Goal: Transaction & Acquisition: Download file/media

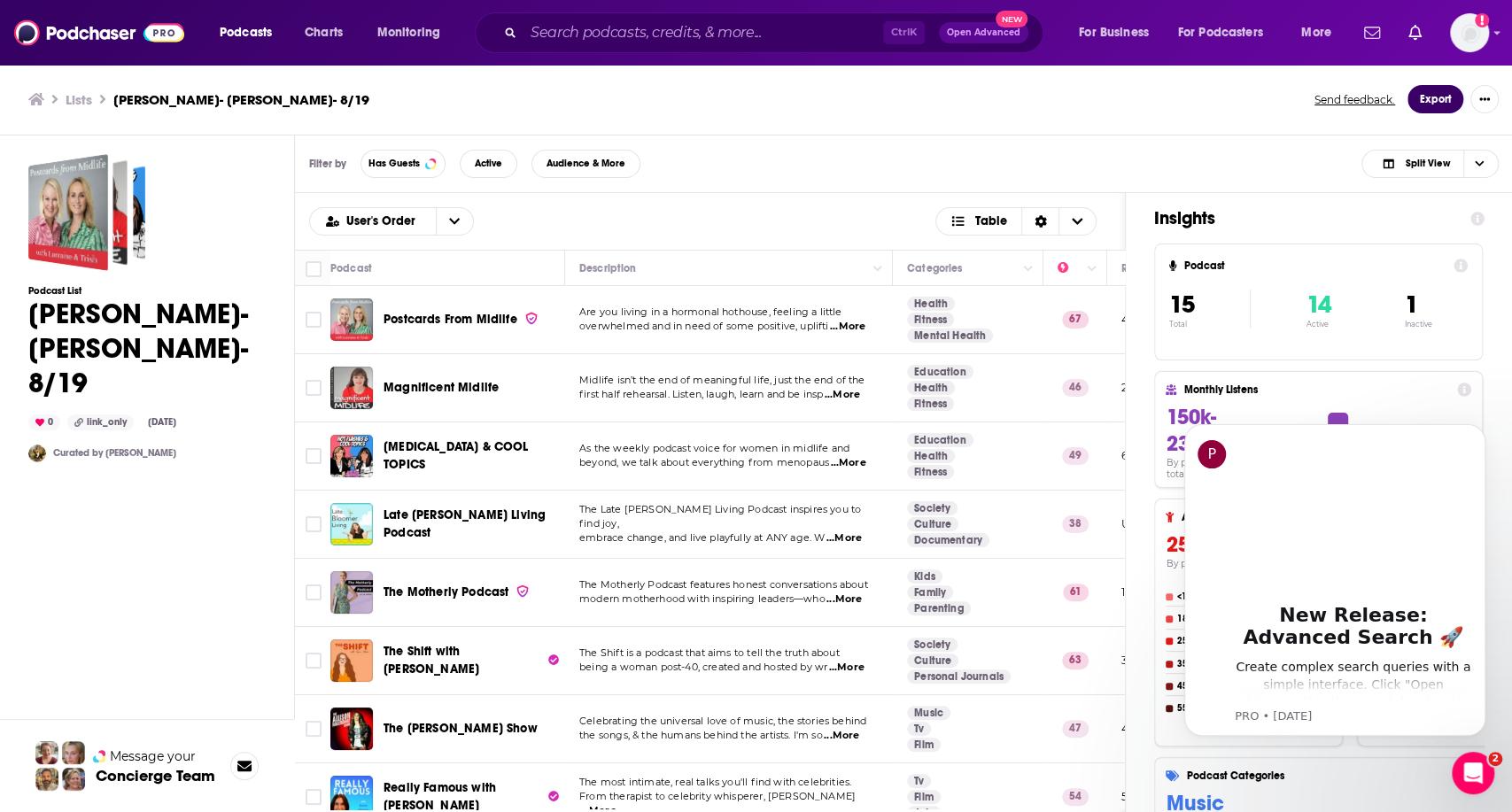
click at [1425, 97] on button "Export" at bounding box center [1435, 99] width 56 height 28
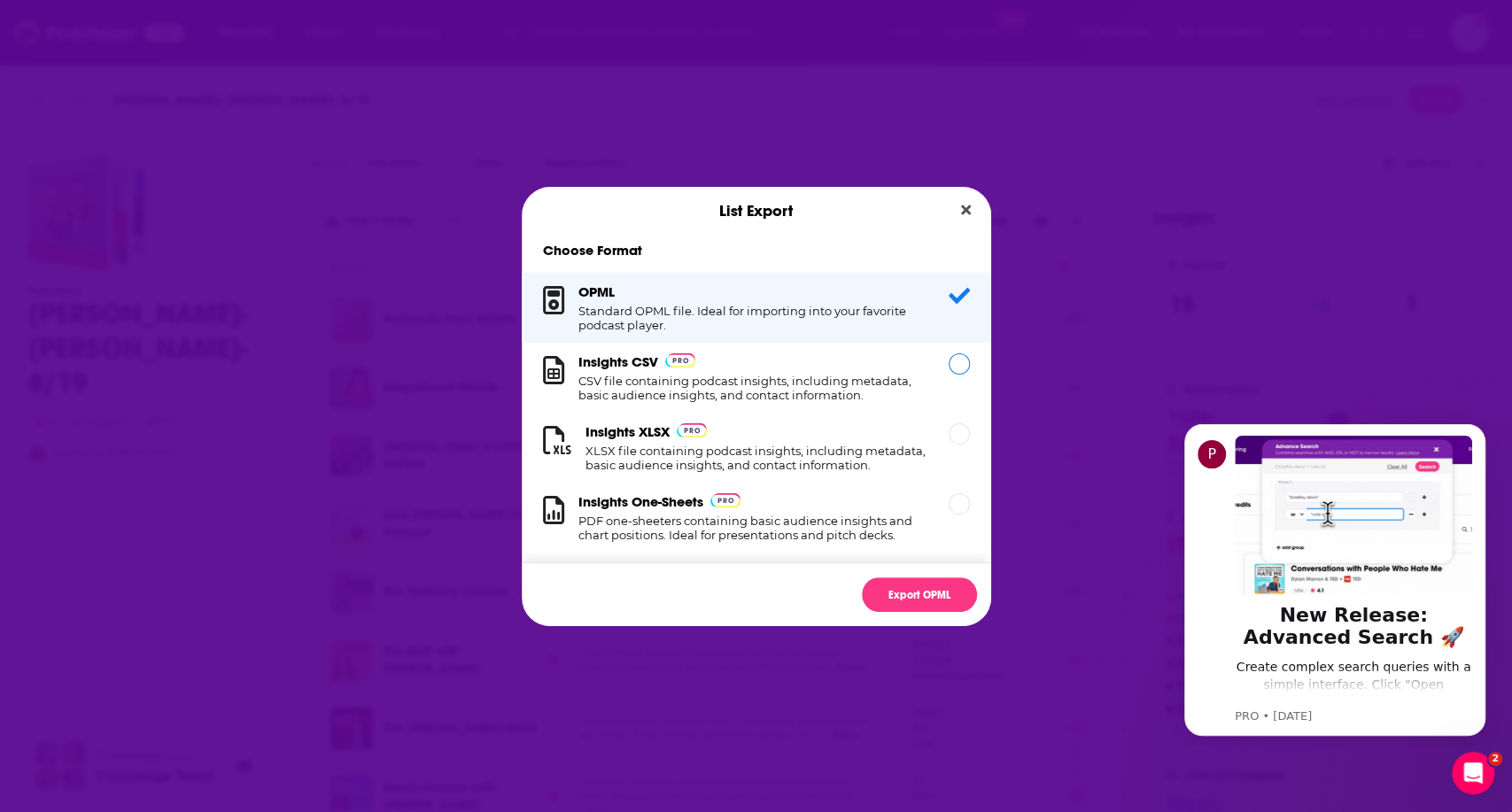
click at [808, 373] on div "Insights CSV CSV file containing podcast insights, including metadata, basic au…" at bounding box center [753, 377] width 349 height 49
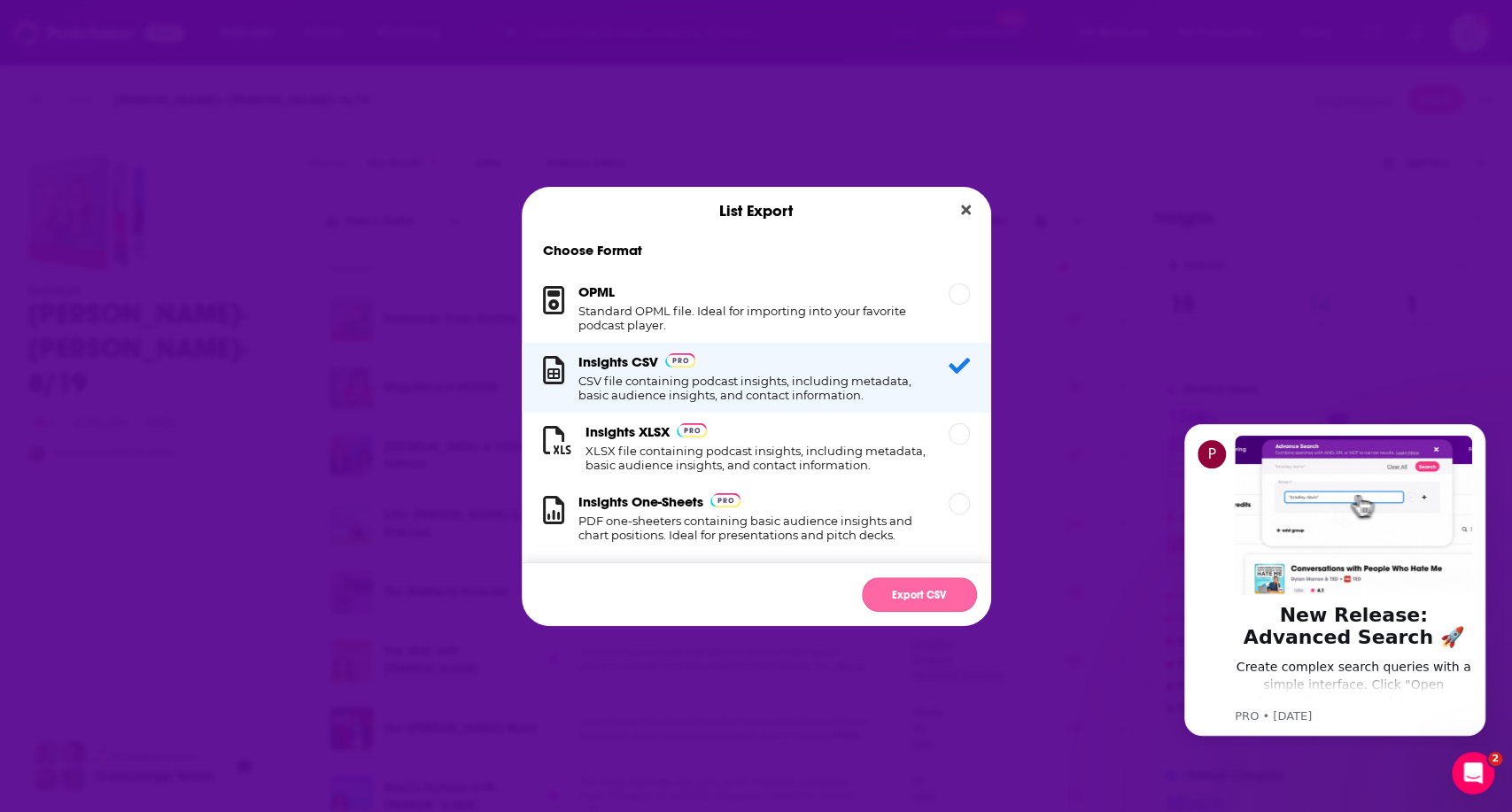
click at [915, 592] on button "Export CSV" at bounding box center [919, 595] width 115 height 35
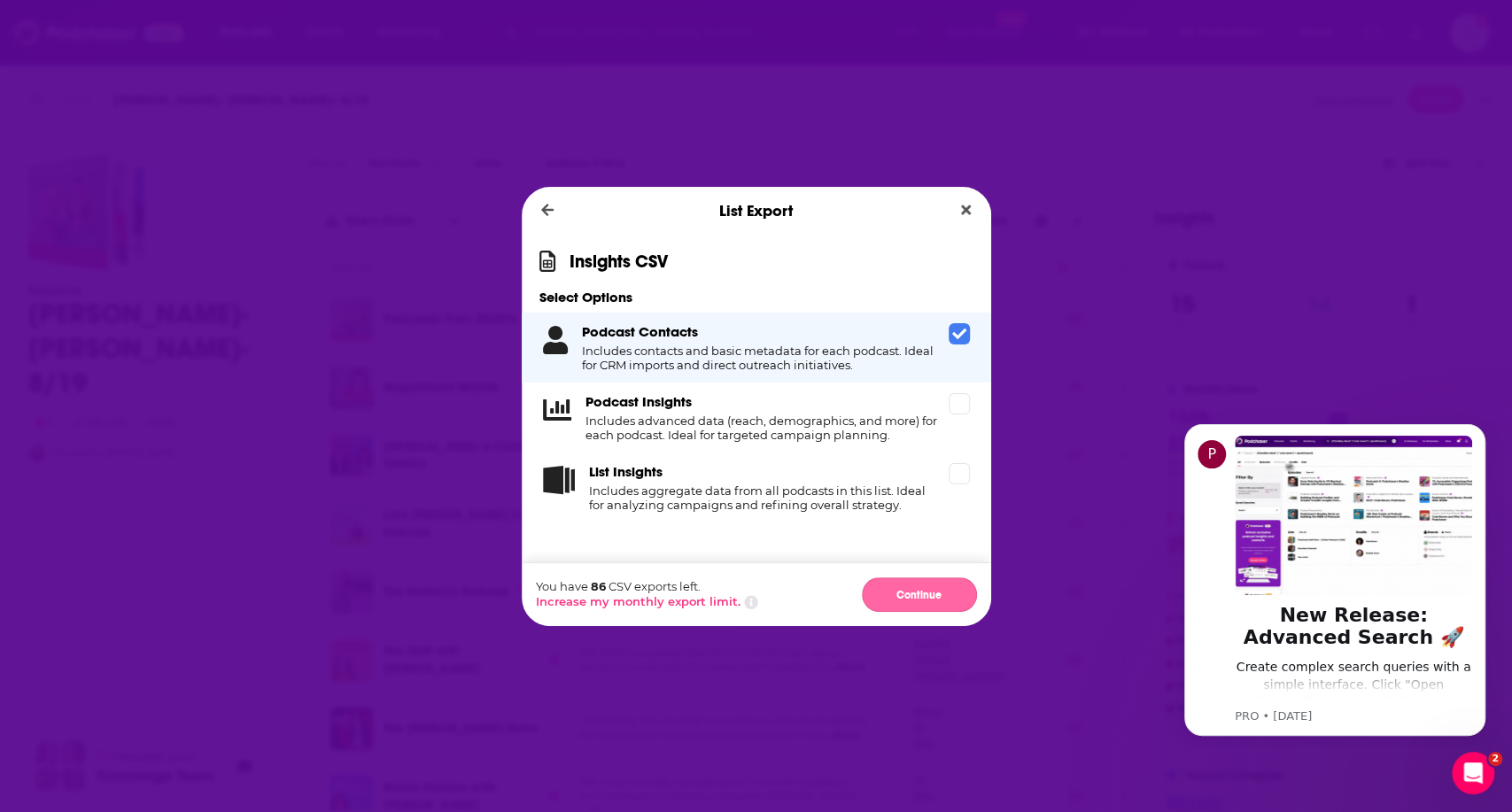
click at [911, 587] on button "Continue" at bounding box center [919, 595] width 115 height 35
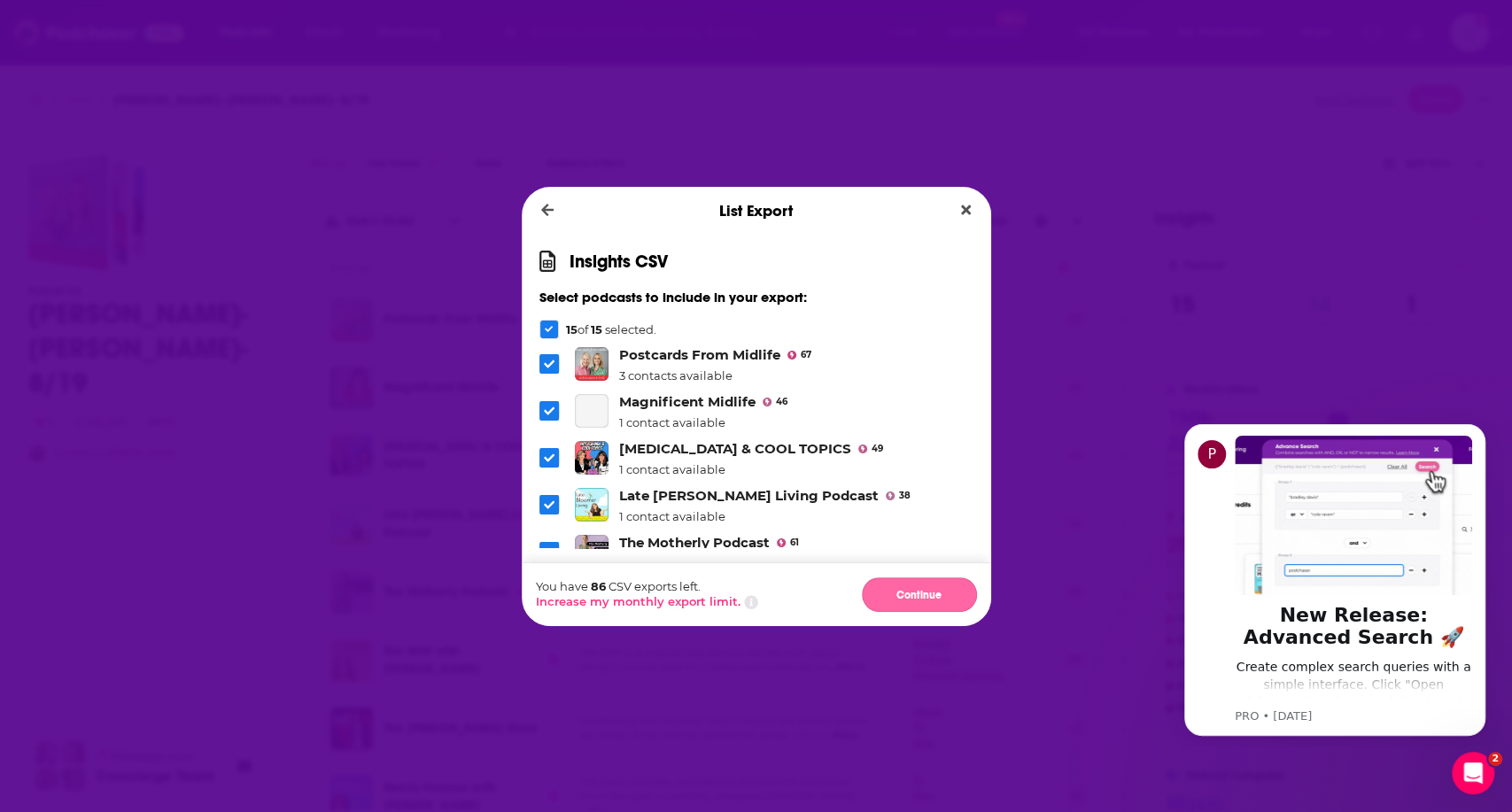
click at [921, 584] on button "Continue" at bounding box center [919, 595] width 115 height 35
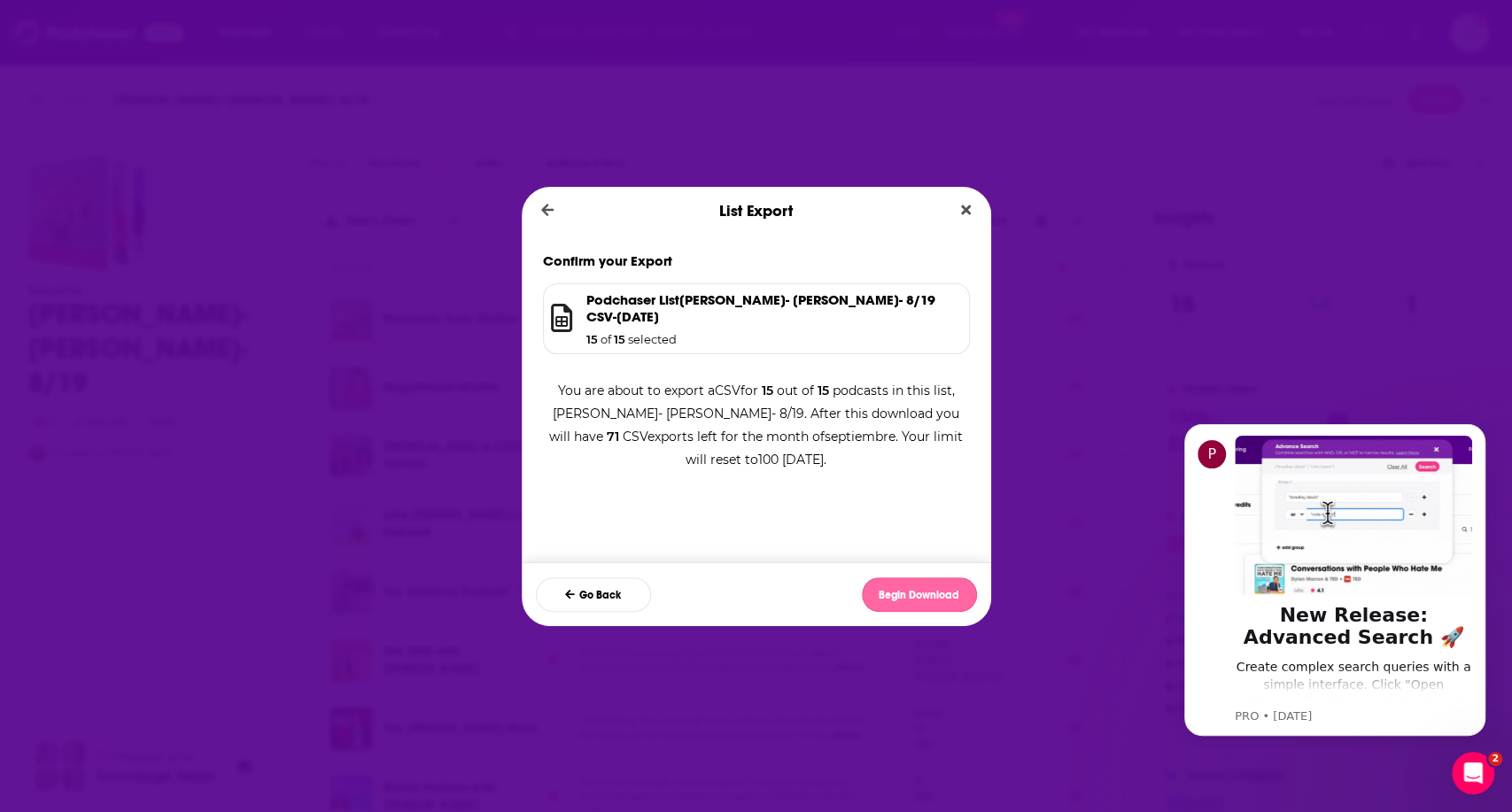
click at [921, 586] on button "Begin Download" at bounding box center [919, 595] width 115 height 35
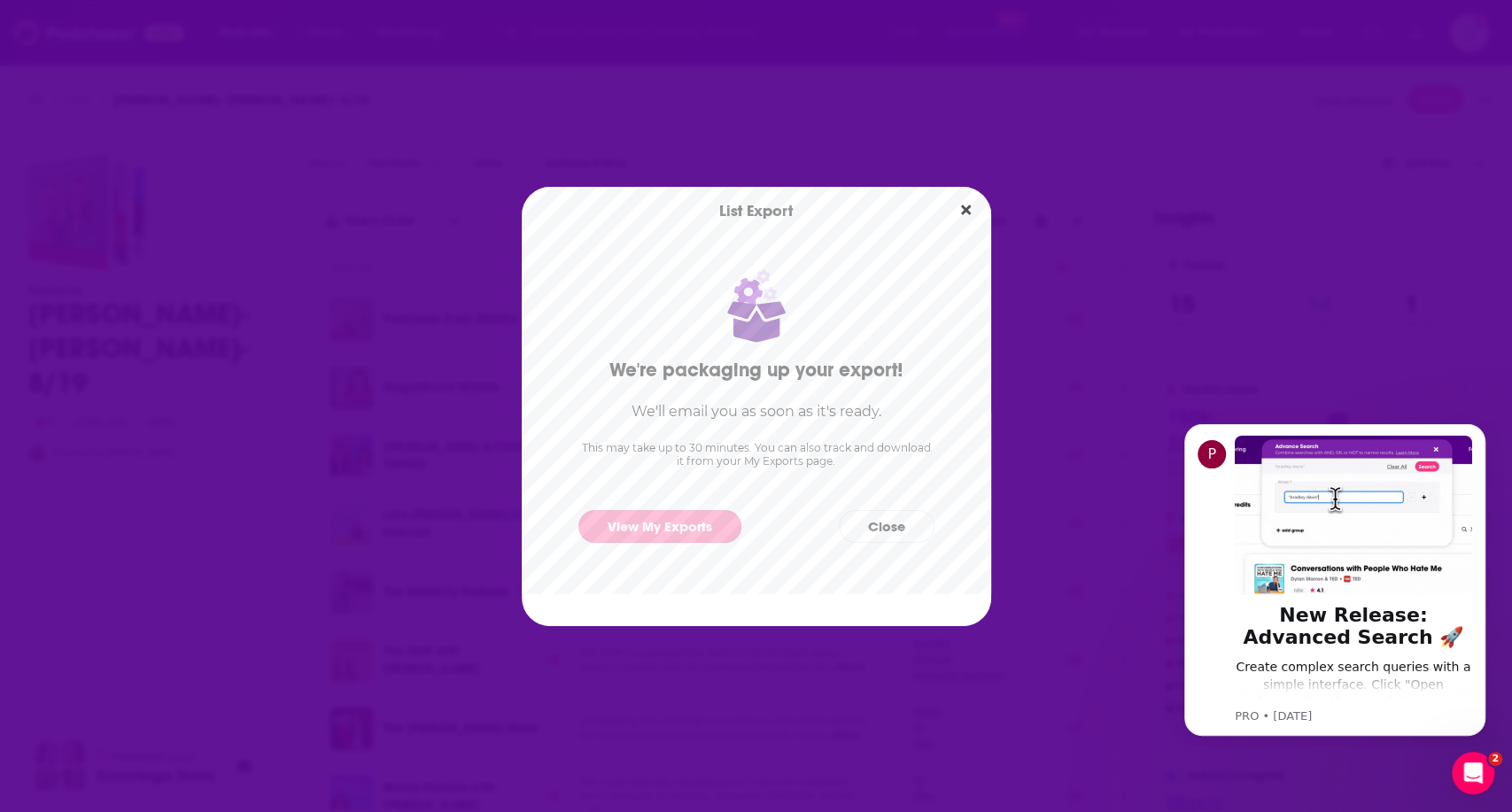
click at [703, 517] on link "View My Exports" at bounding box center [660, 526] width 163 height 33
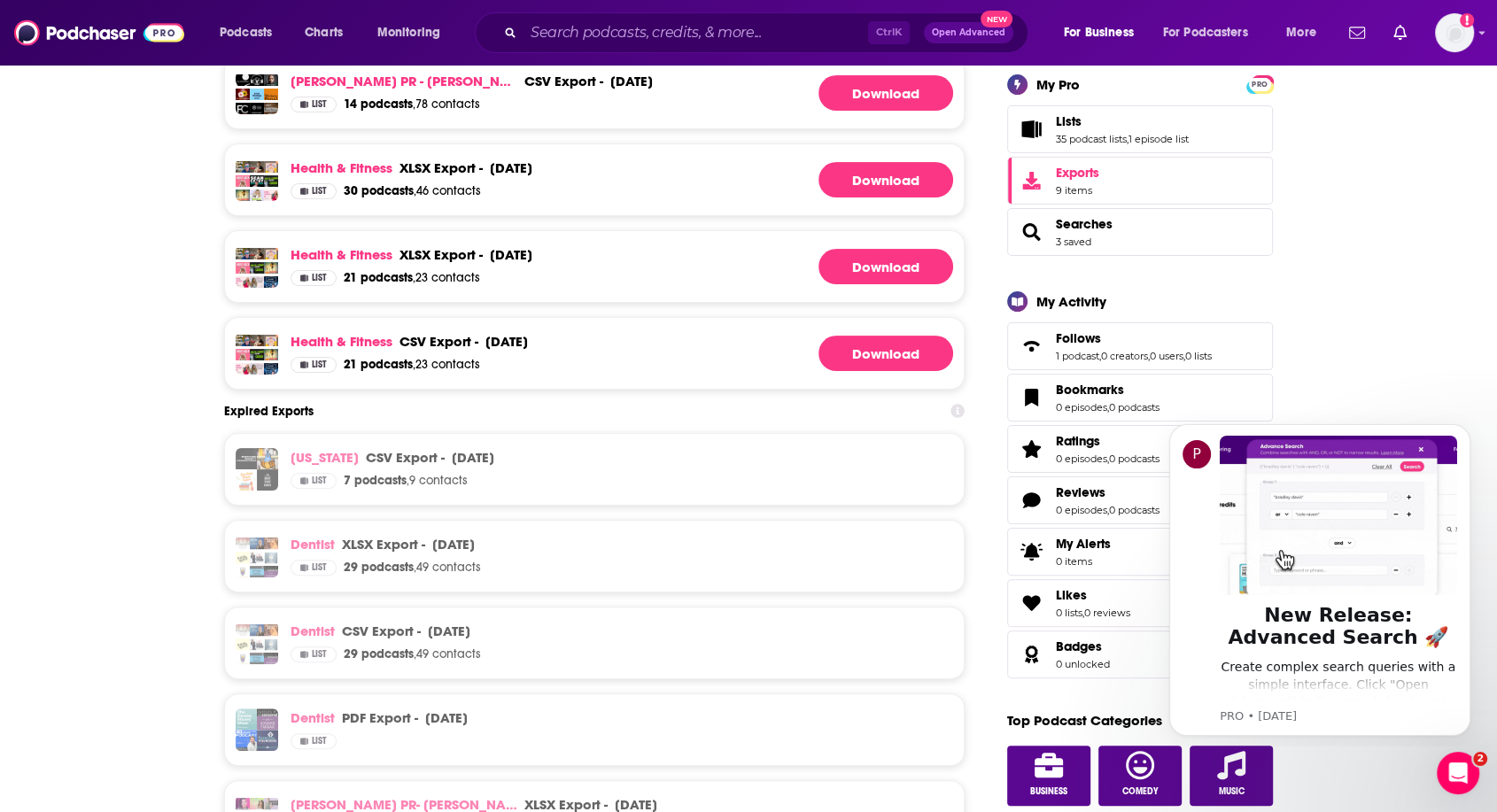
scroll to position [98, 0]
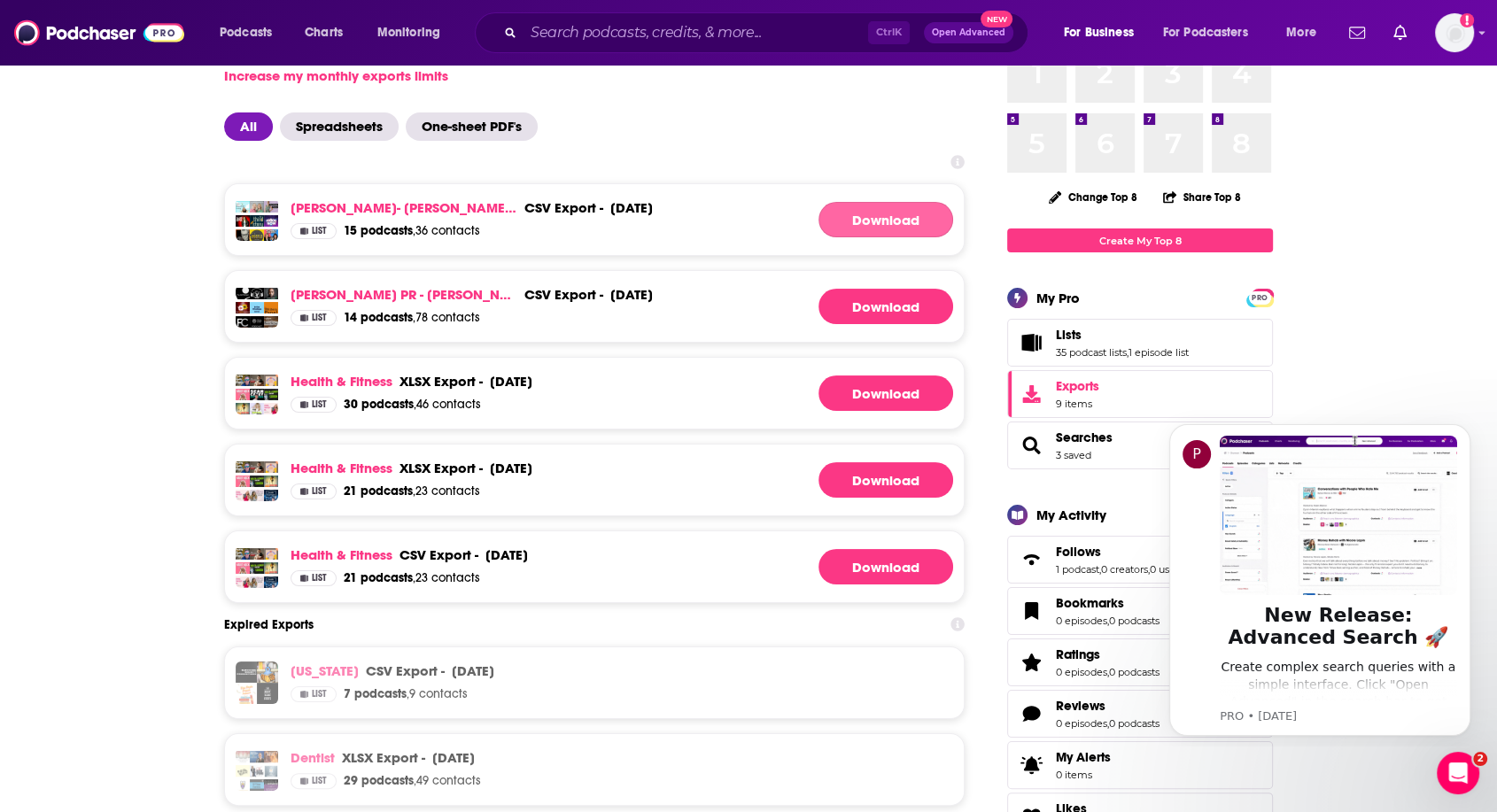
click at [920, 222] on link "Download" at bounding box center [885, 220] width 135 height 36
